Goal: Task Accomplishment & Management: Manage account settings

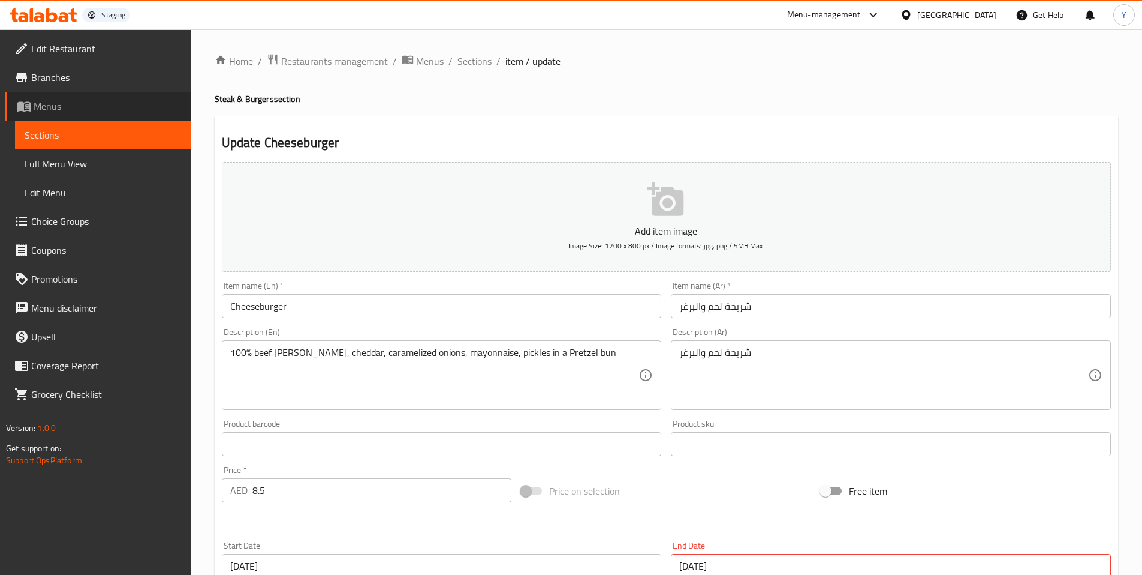
click at [40, 95] on link "Menus" at bounding box center [98, 106] width 186 height 29
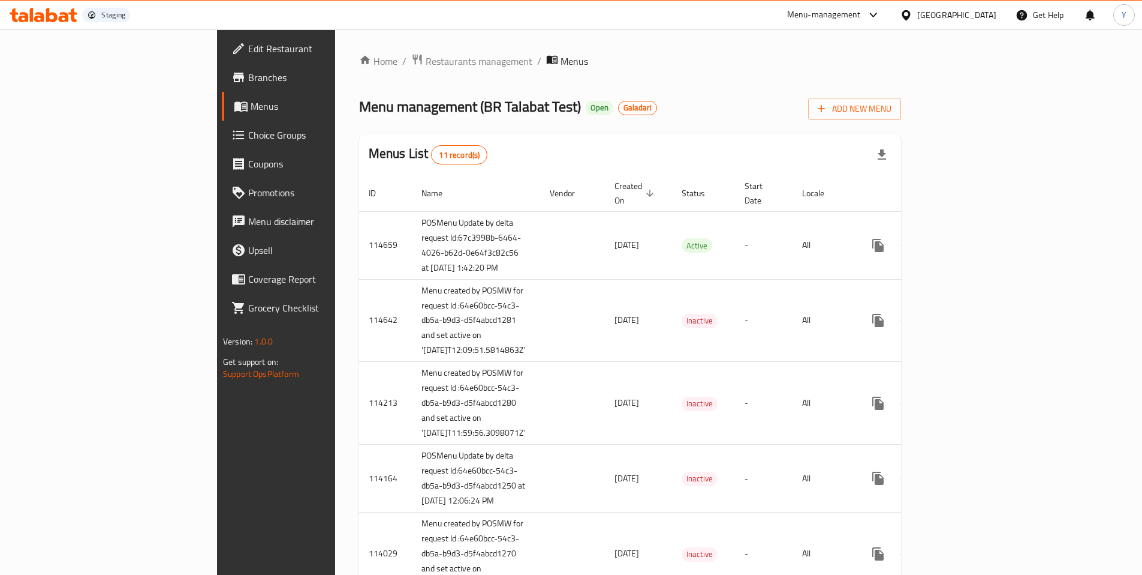
click at [646, 29] on div at bounding box center [571, 29] width 1142 height 1
click at [778, 103] on div "Menu management ( BR Talabat Test ) Open Galadari Add New Menu" at bounding box center [630, 105] width 542 height 27
click at [248, 80] on span "Branches" at bounding box center [323, 77] width 150 height 14
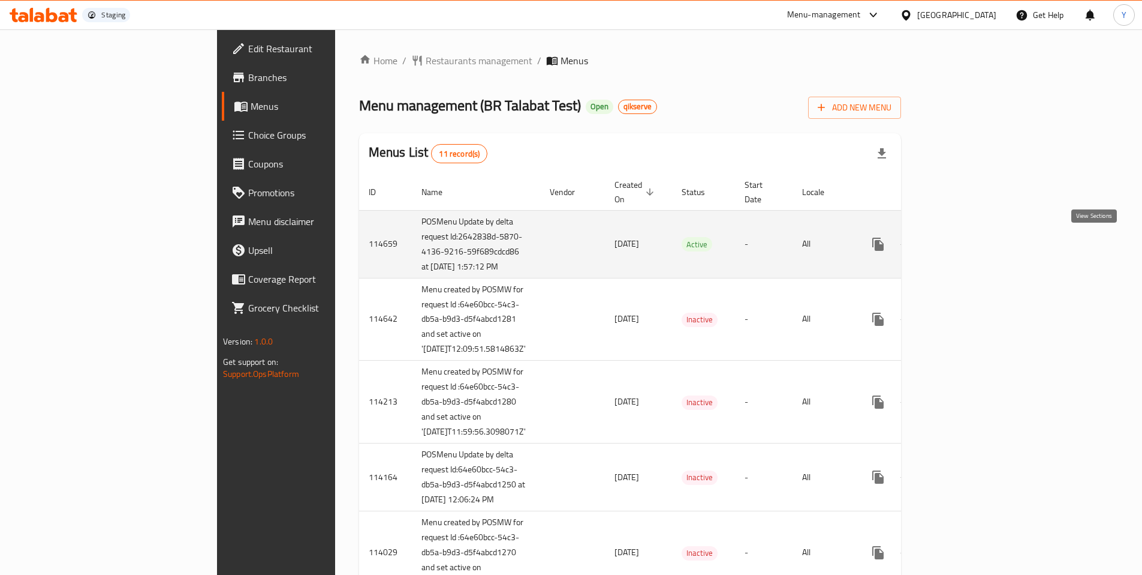
click at [972, 241] on icon "enhanced table" at bounding box center [965, 244] width 14 height 14
